Goal: Register for event/course

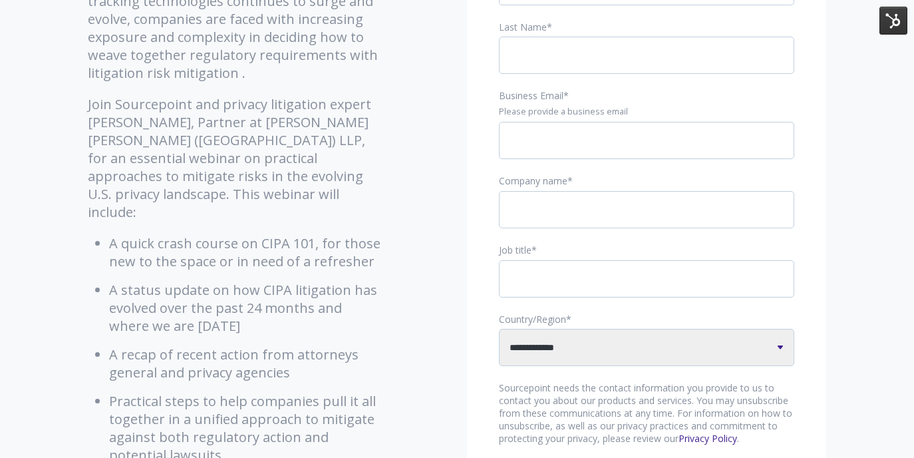
scroll to position [319, 0]
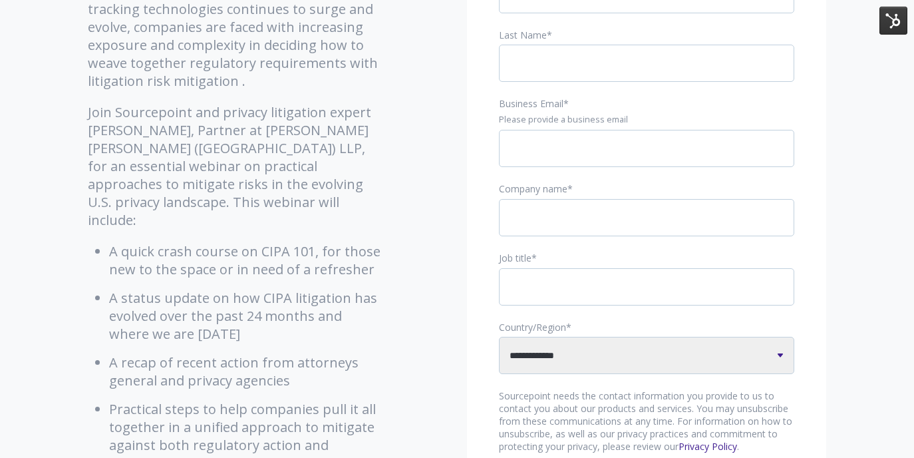
scroll to position [285, 0]
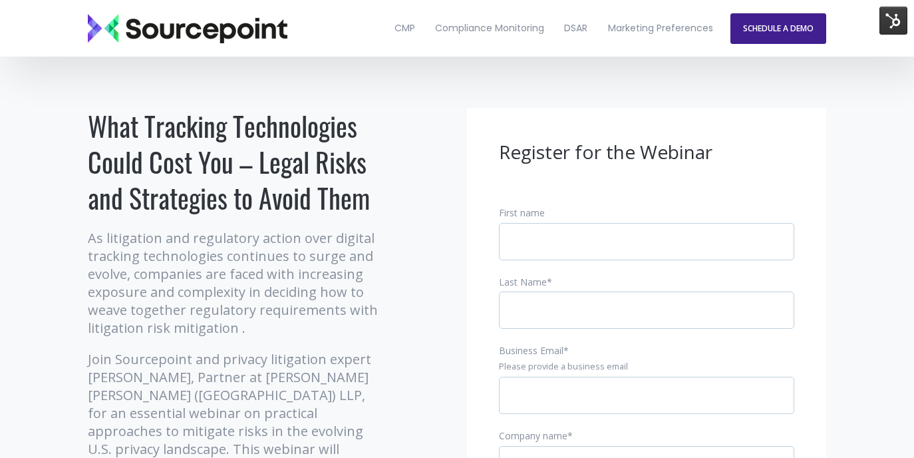
scroll to position [25, 0]
